Goal: Transaction & Acquisition: Purchase product/service

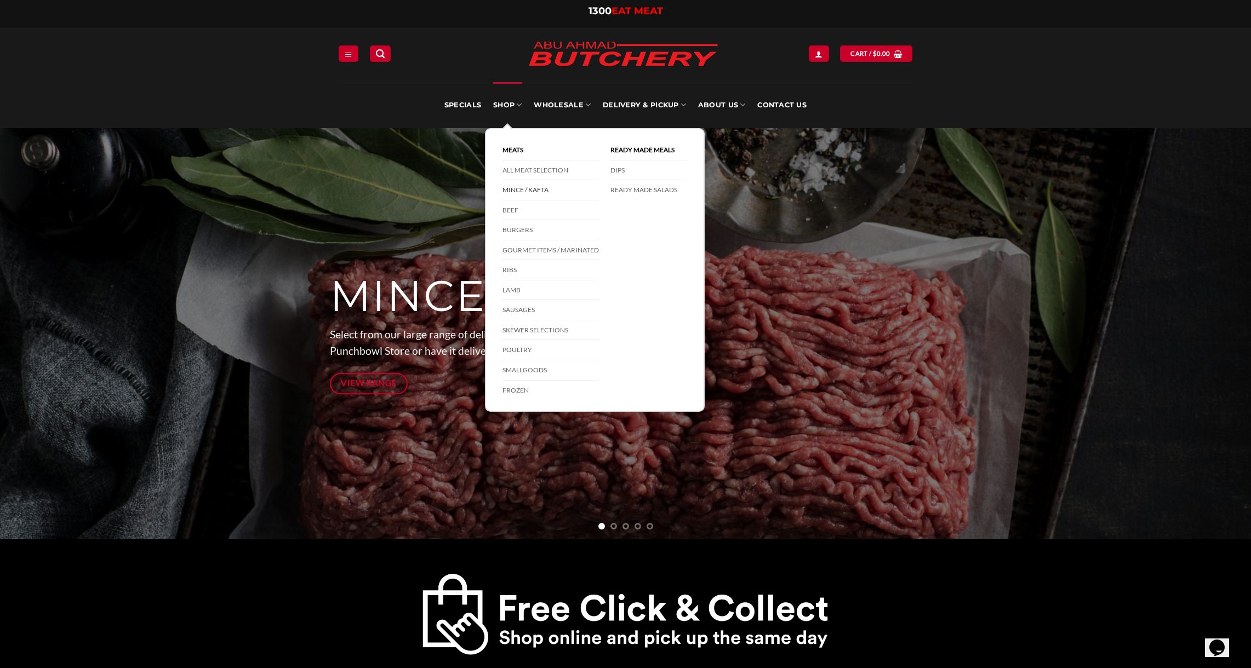
click at [535, 191] on link "Mince / Kafta" at bounding box center [550, 190] width 96 height 20
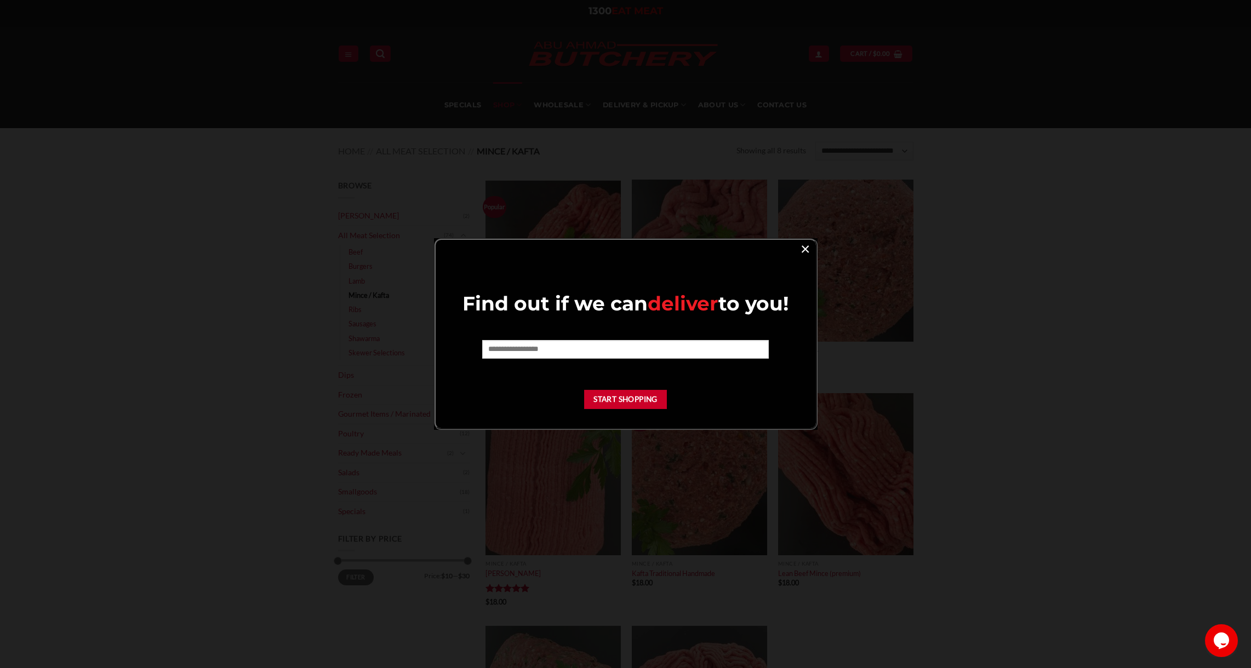
click at [808, 249] on link "×" at bounding box center [805, 248] width 16 height 15
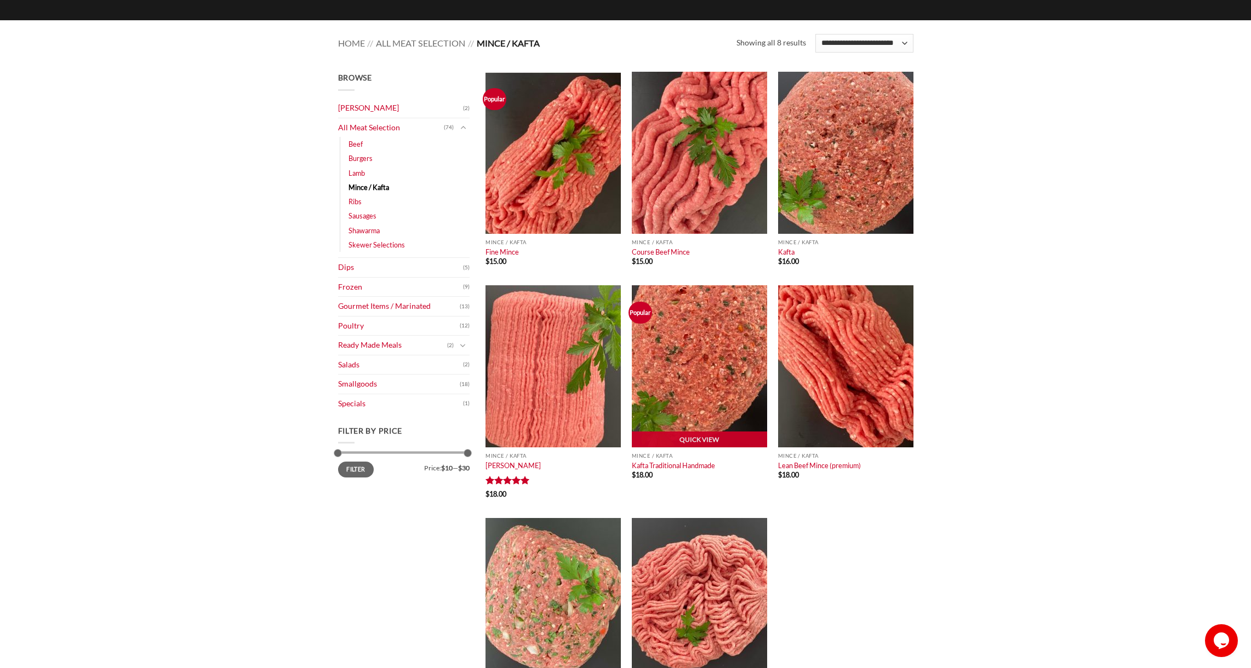
scroll to position [108, 0]
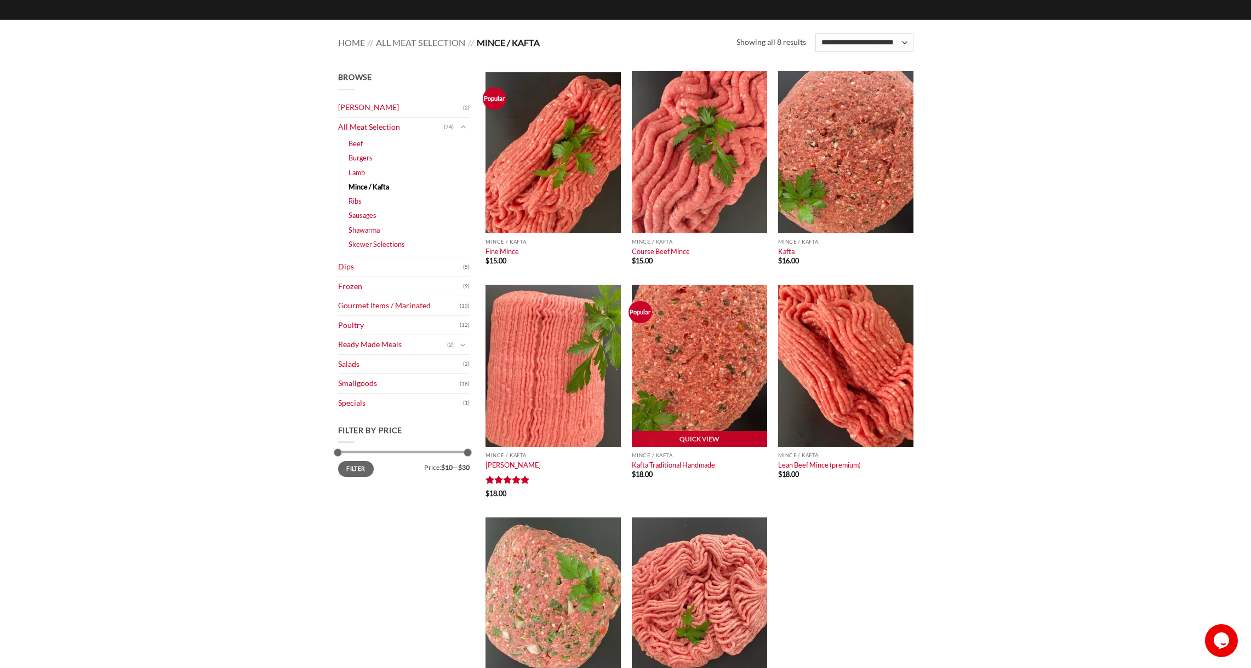
click at [714, 360] on img at bounding box center [699, 366] width 135 height 162
click at [357, 172] on link "Lamb" at bounding box center [356, 172] width 16 height 14
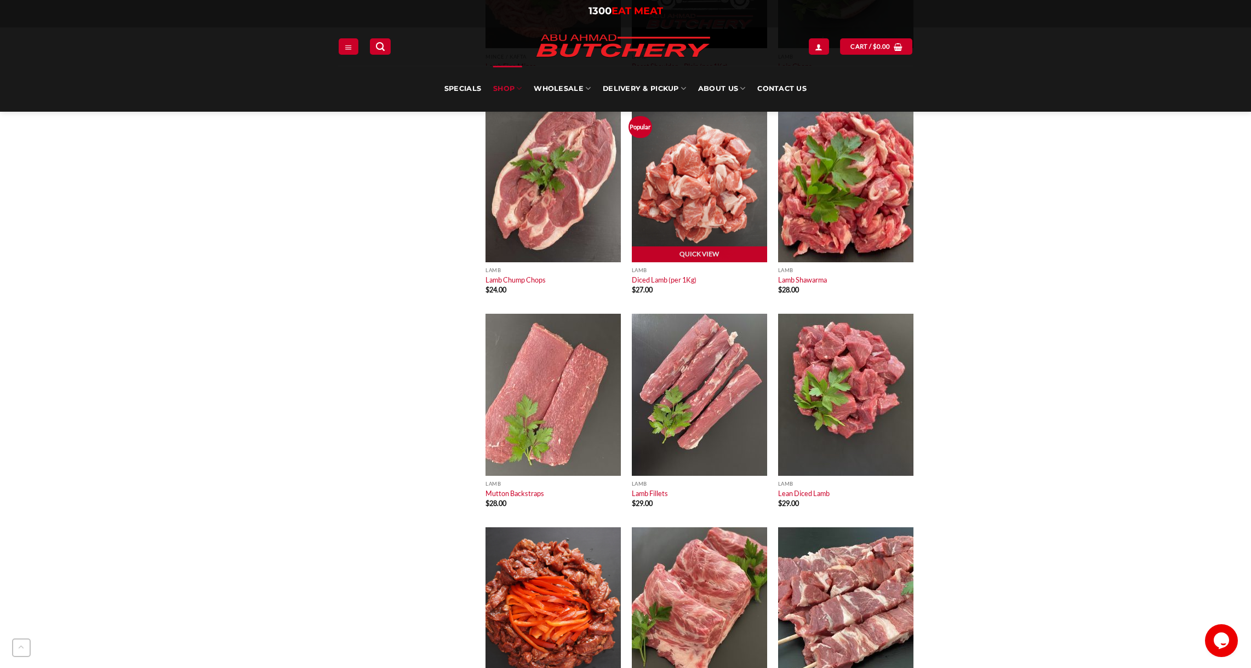
scroll to position [1160, 0]
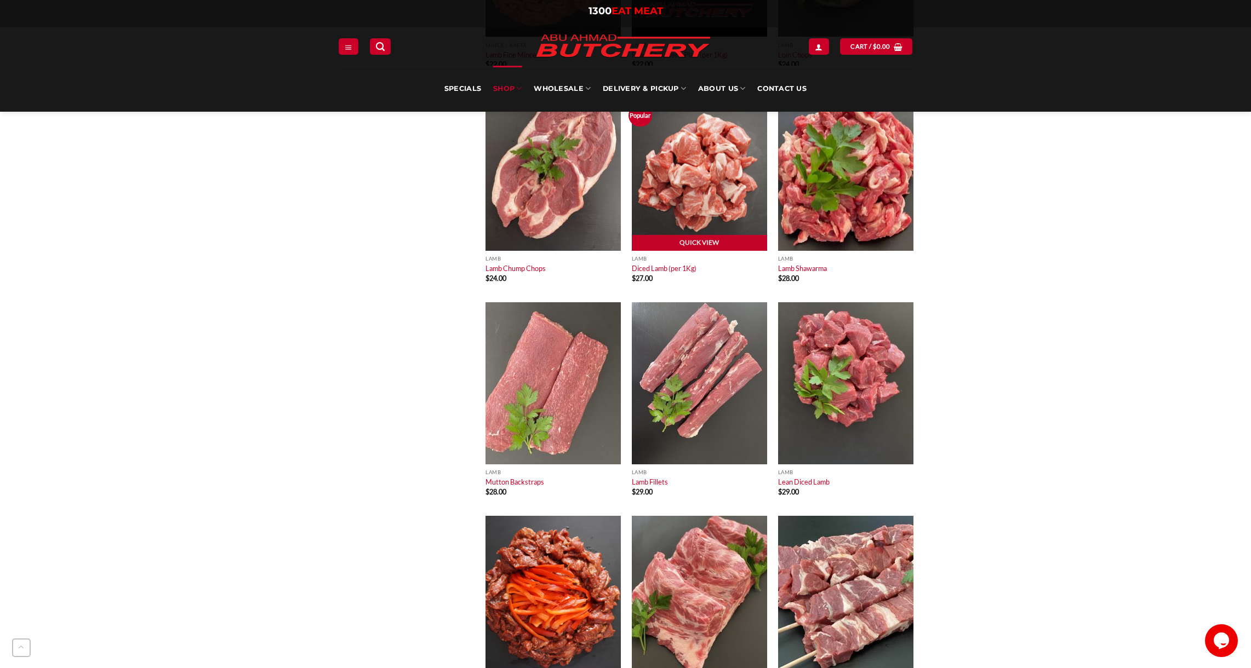
click at [693, 192] on img at bounding box center [699, 169] width 135 height 162
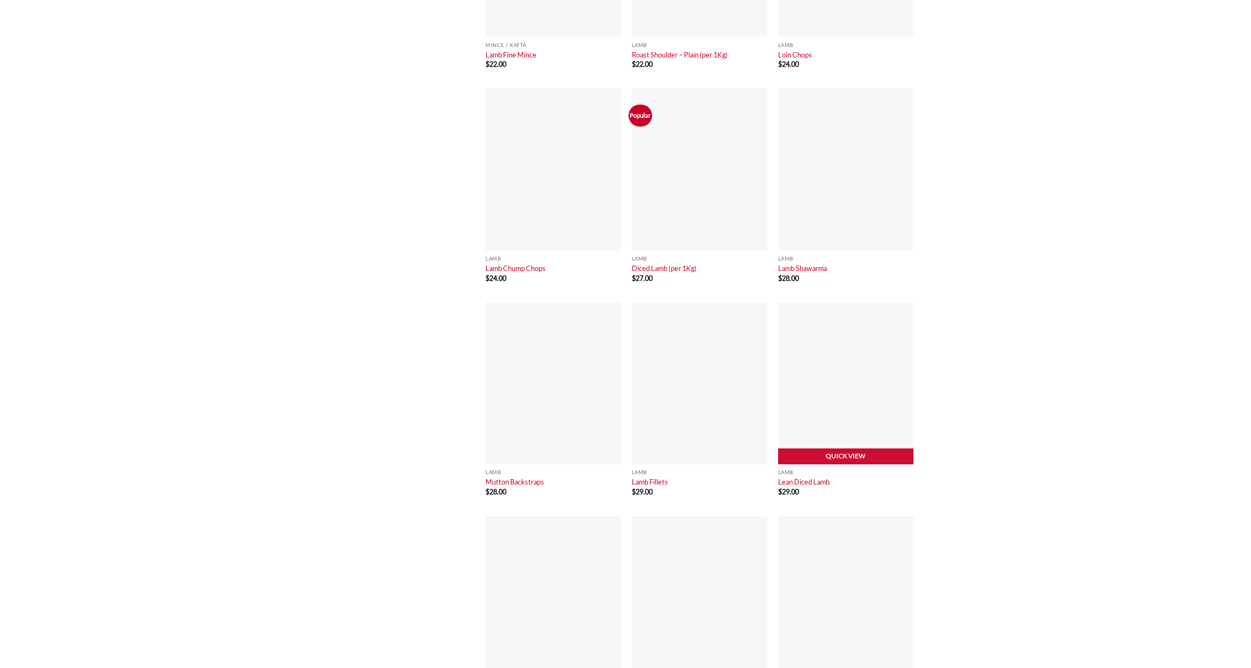
scroll to position [1160, 0]
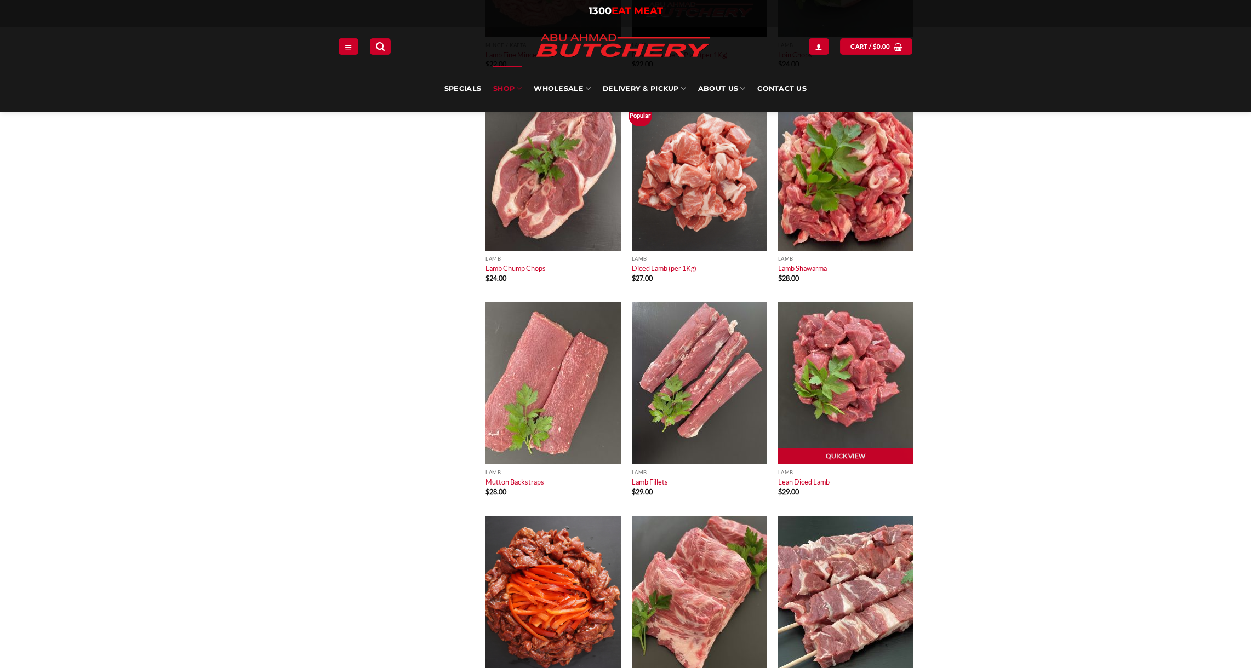
click at [814, 386] on img at bounding box center [845, 383] width 135 height 162
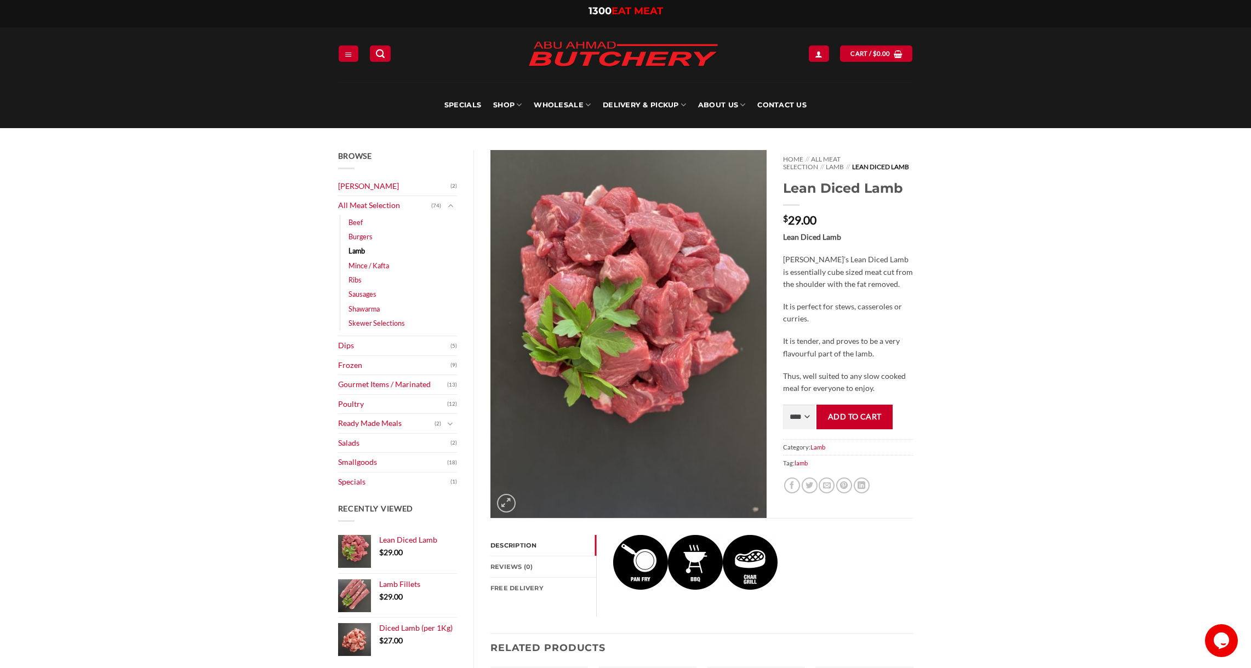
scroll to position [2, 0]
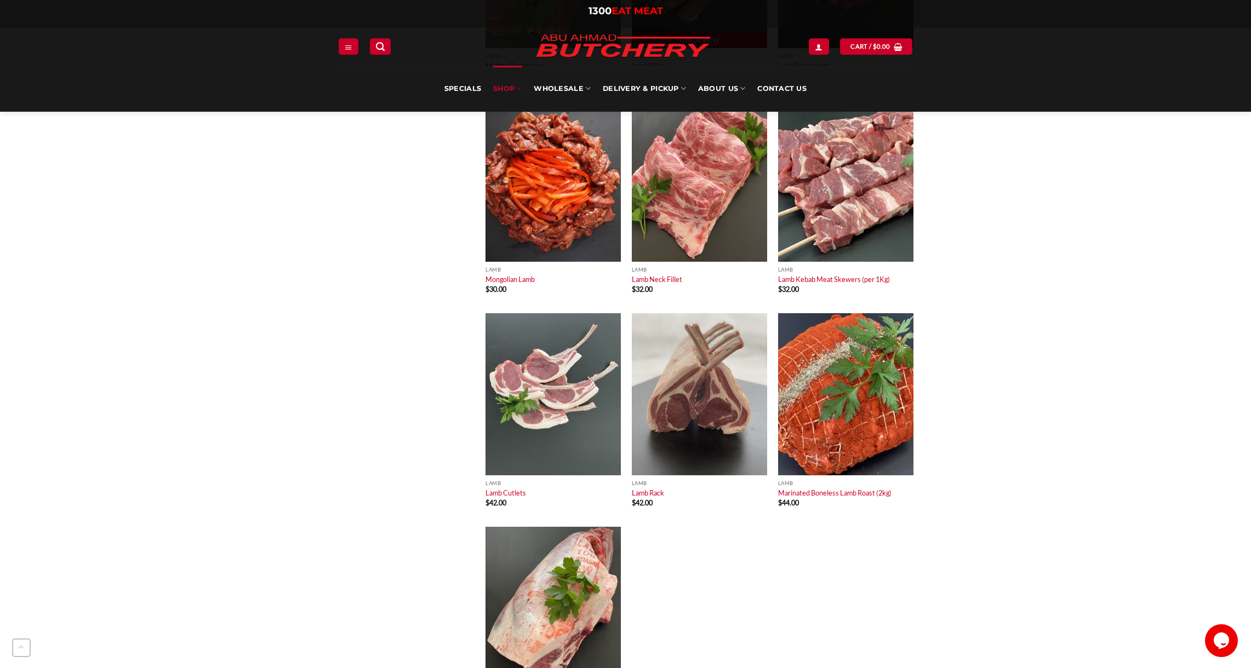
scroll to position [1576, 0]
click at [859, 176] on img at bounding box center [845, 181] width 135 height 162
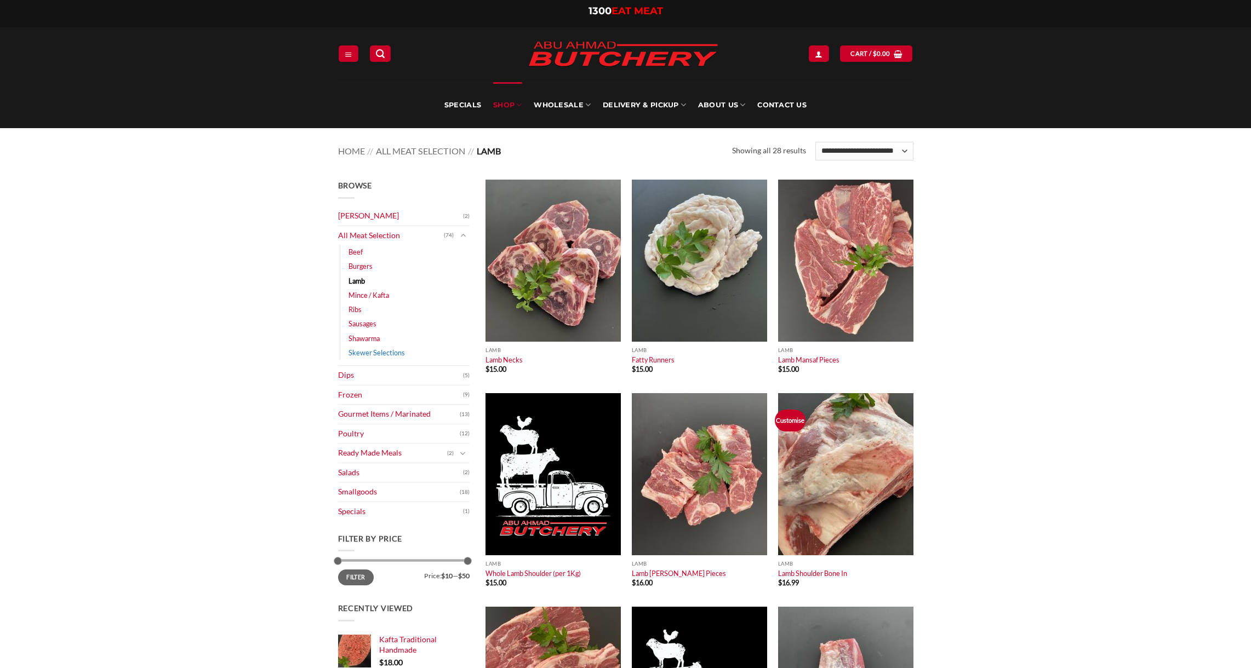
click at [365, 355] on link "Skewer Selections" at bounding box center [376, 353] width 56 height 14
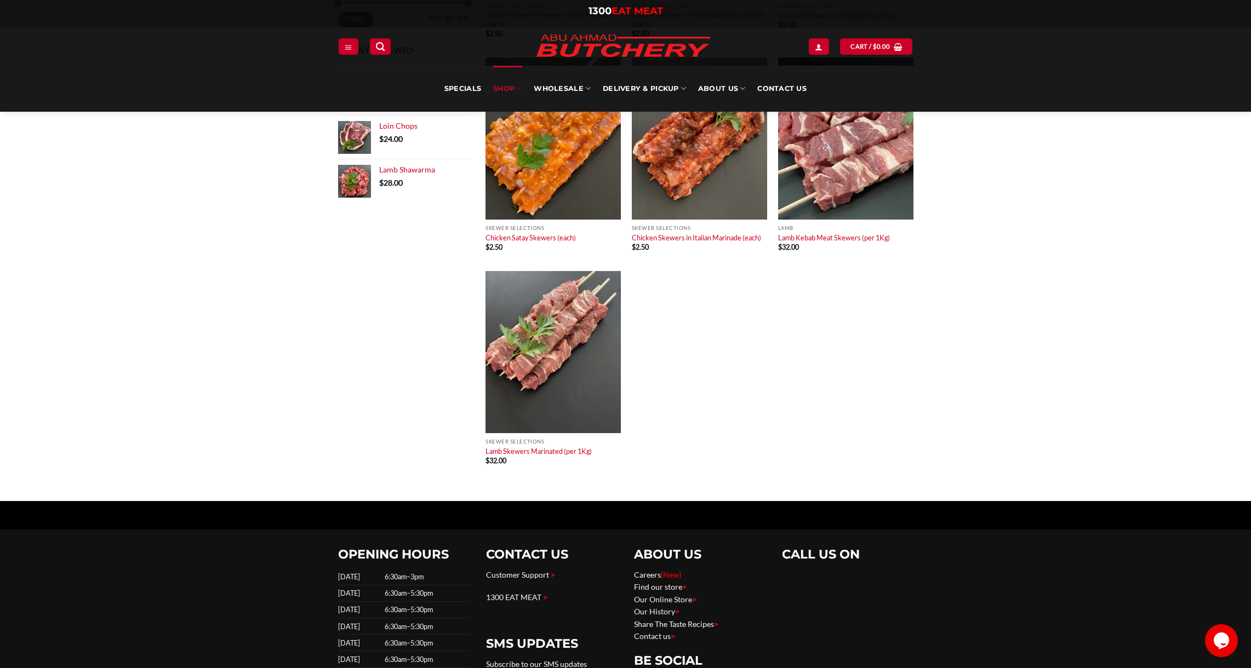
scroll to position [558, 0]
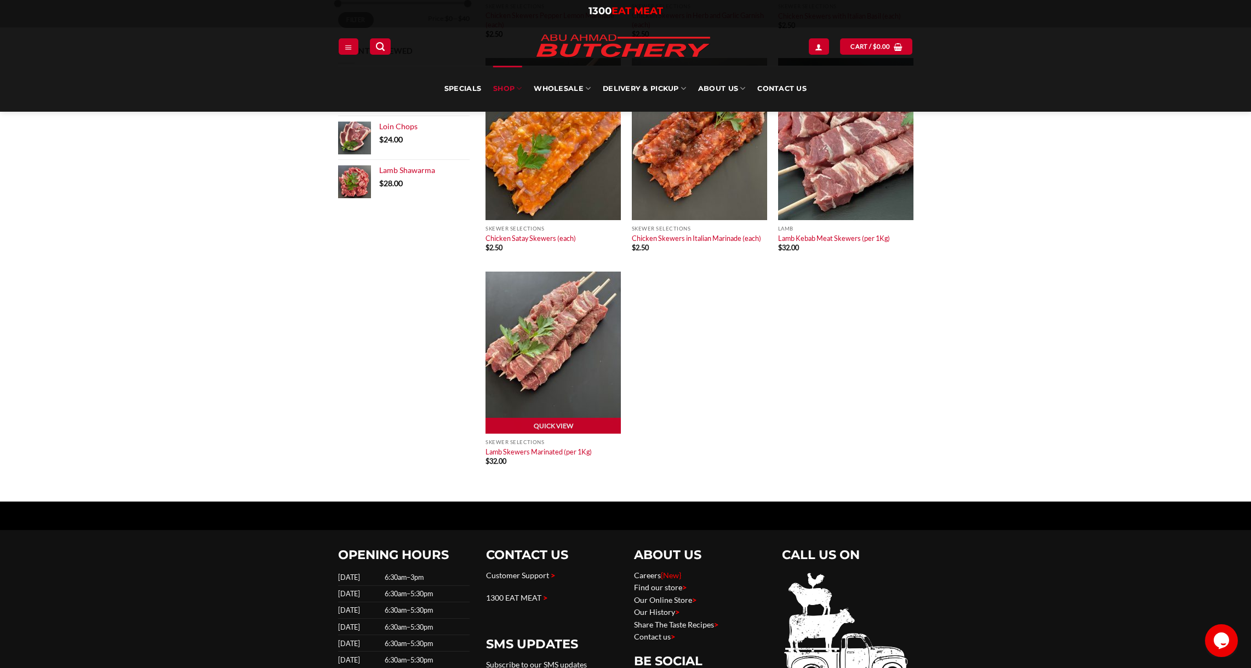
click at [515, 376] on img at bounding box center [552, 353] width 135 height 162
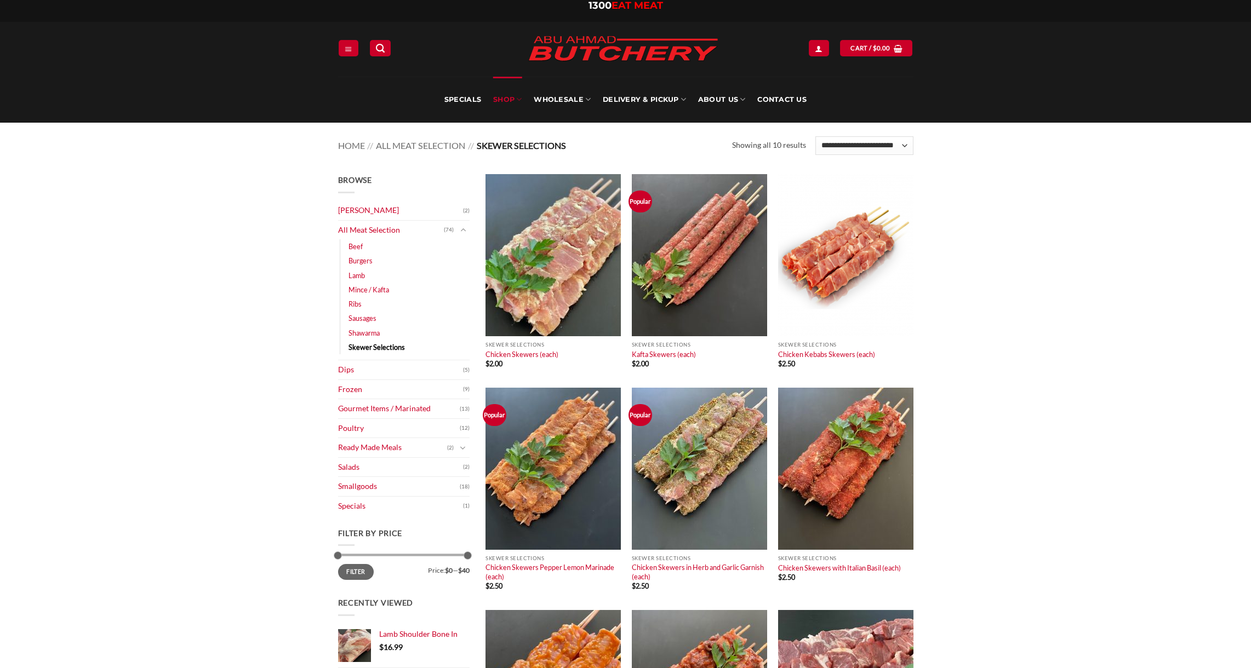
scroll to position [14, 0]
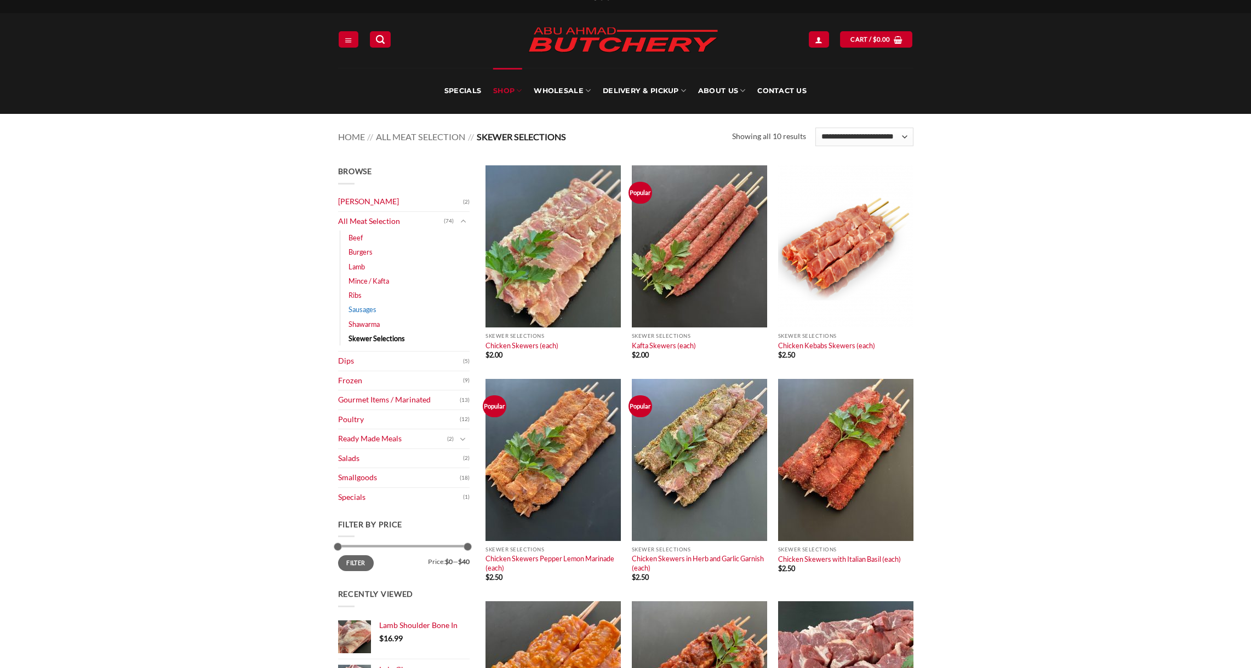
click at [357, 308] on link "Sausages" at bounding box center [362, 309] width 28 height 14
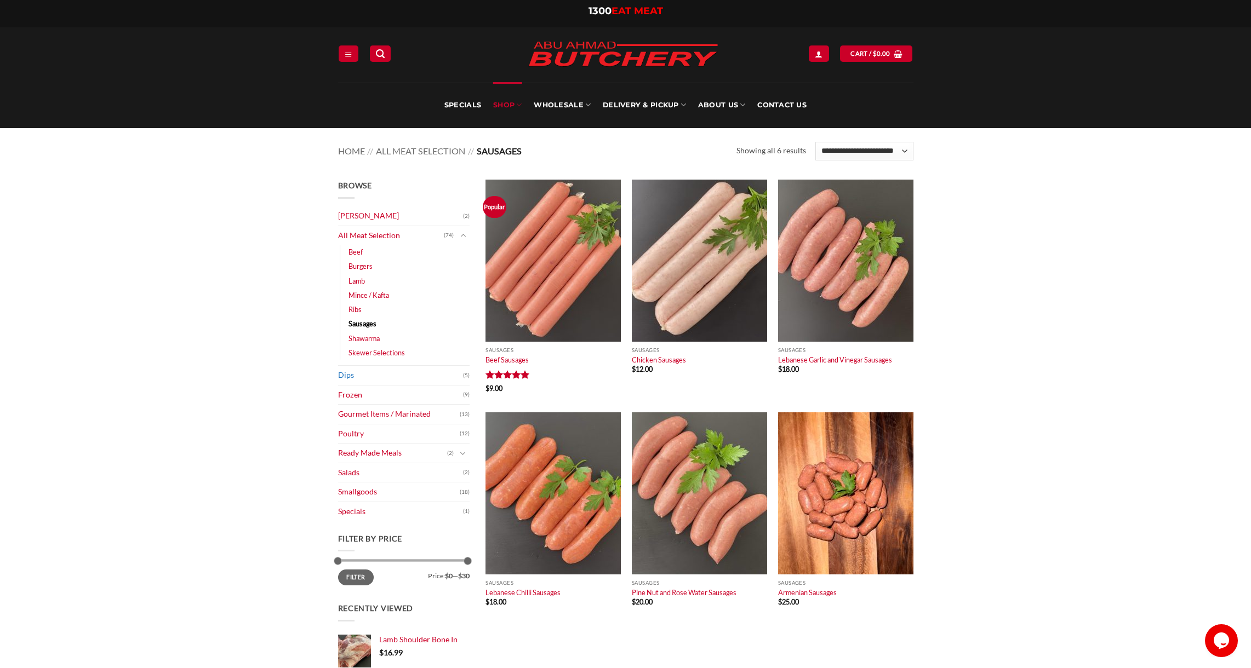
click at [345, 377] on link "Dips" at bounding box center [400, 375] width 125 height 19
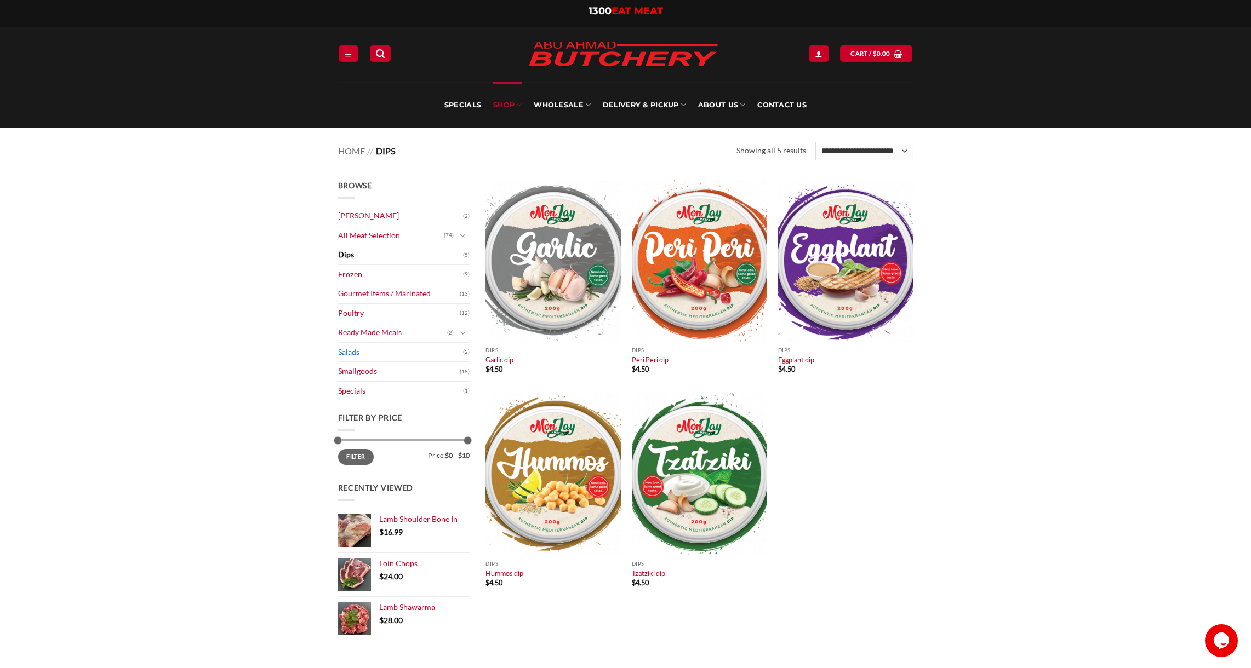
click at [343, 351] on link "Salads" at bounding box center [400, 352] width 125 height 19
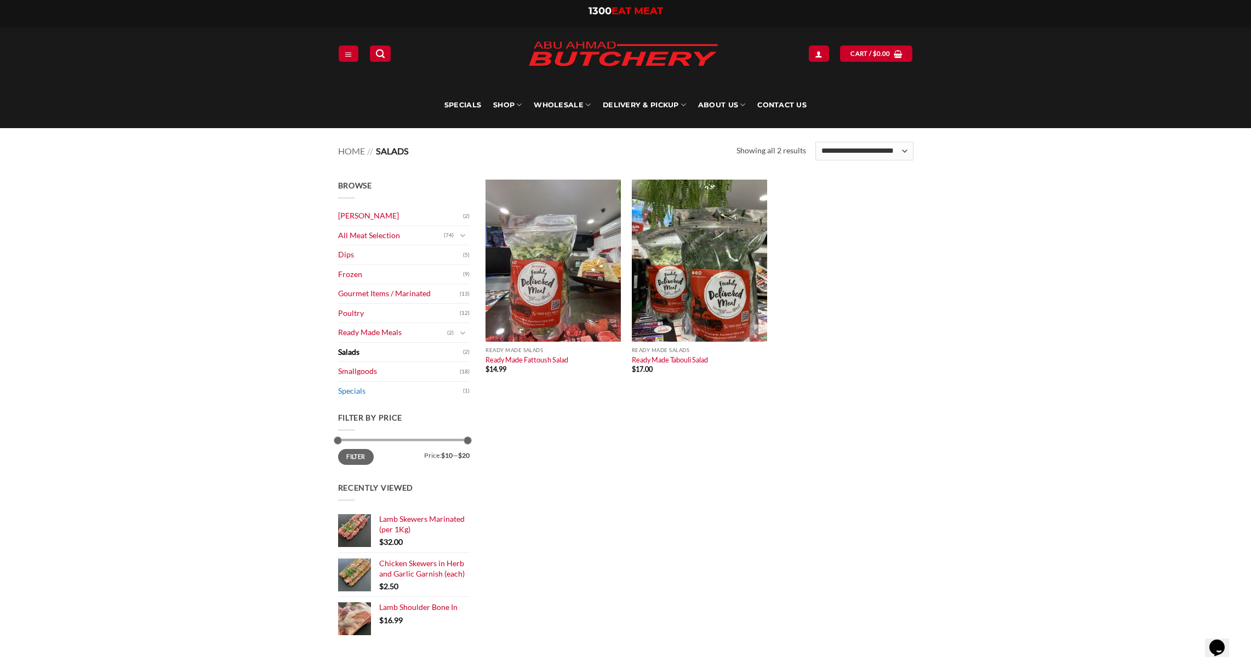
click at [352, 389] on link "Specials" at bounding box center [400, 391] width 125 height 19
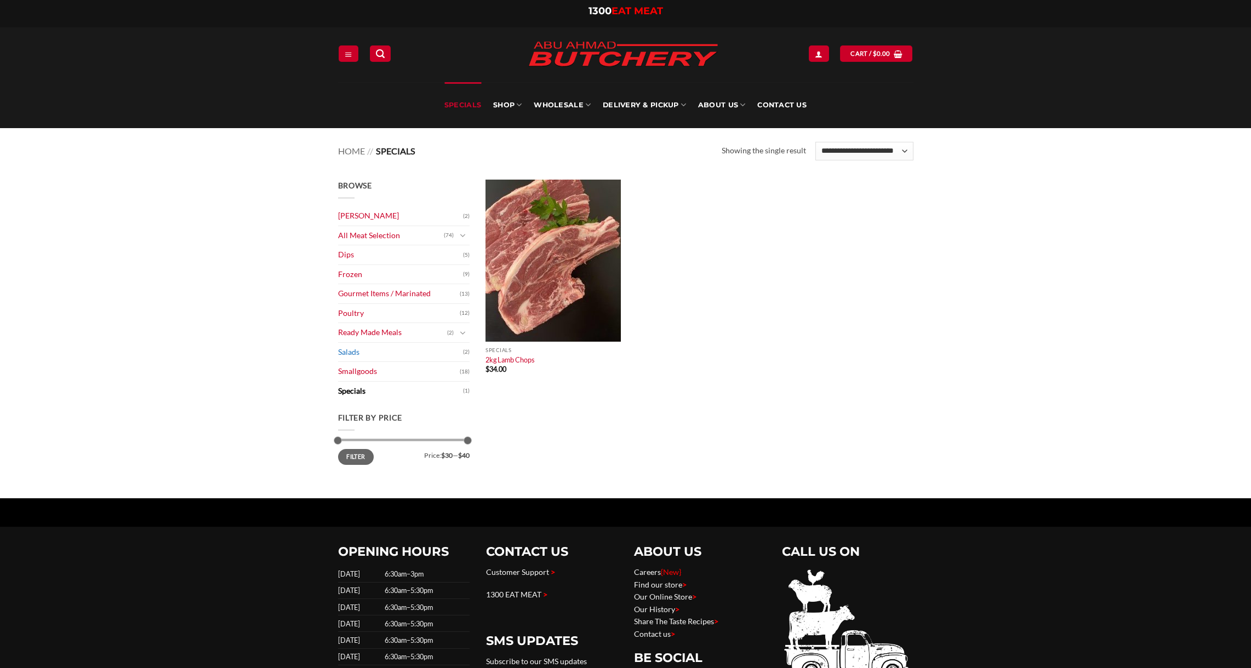
click at [349, 350] on link "Salads" at bounding box center [400, 352] width 125 height 19
